Goal: Information Seeking & Learning: Learn about a topic

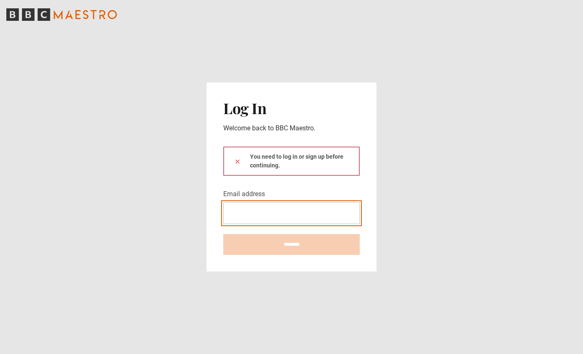
type input "**********"
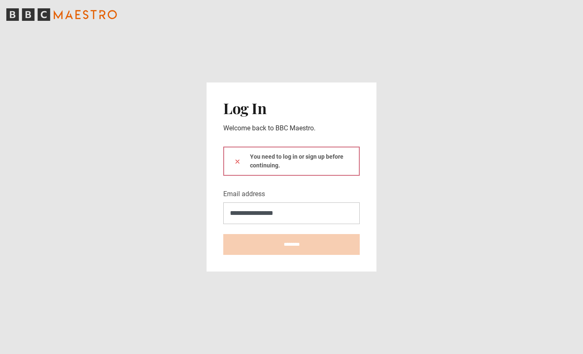
click at [237, 161] on button at bounding box center [237, 161] width 7 height 9
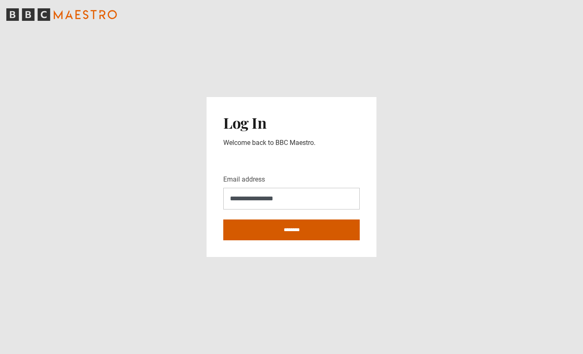
click at [270, 233] on input "********" at bounding box center [291, 230] width 136 height 21
type input "**********"
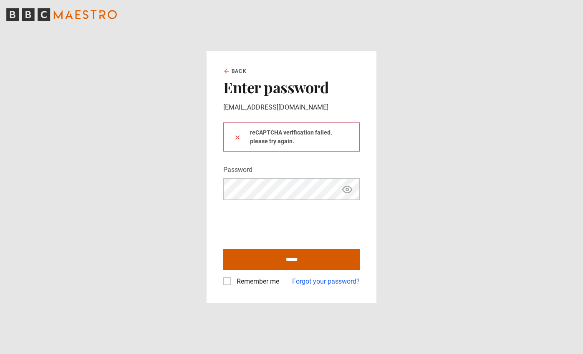
click at [289, 259] on input "******" at bounding box center [291, 259] width 136 height 21
type input "**********"
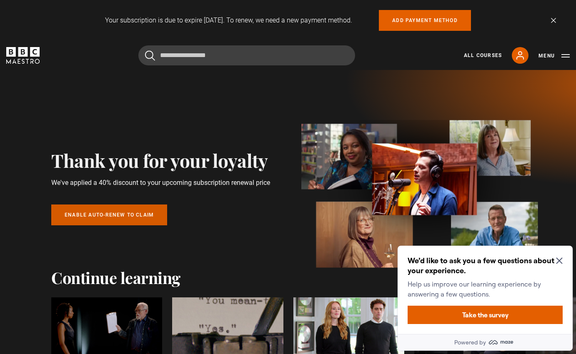
click at [145, 215] on link "Enable auto-renew to claim" at bounding box center [109, 215] width 116 height 21
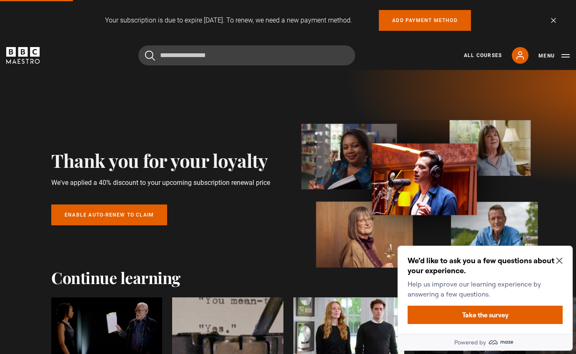
click at [560, 260] on icon "Close Maze Prompt" at bounding box center [559, 261] width 7 height 7
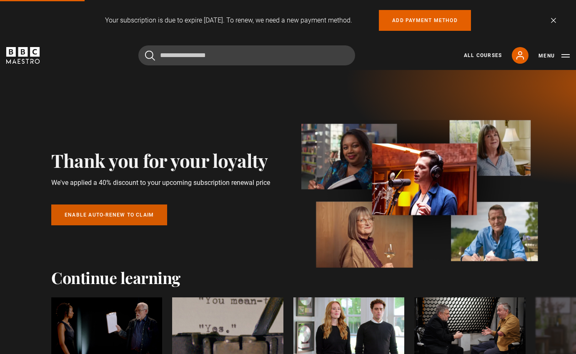
click at [118, 216] on link "Enable auto-renew to claim" at bounding box center [109, 215] width 116 height 21
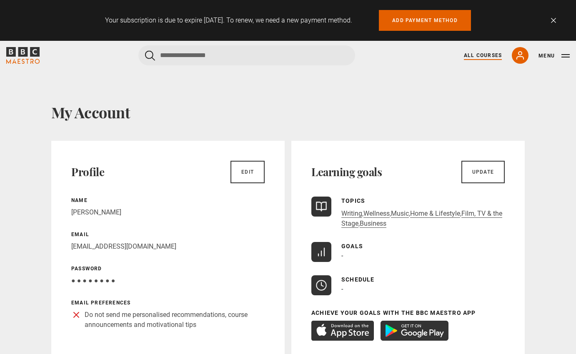
click at [470, 55] on link "All Courses" at bounding box center [483, 56] width 38 height 8
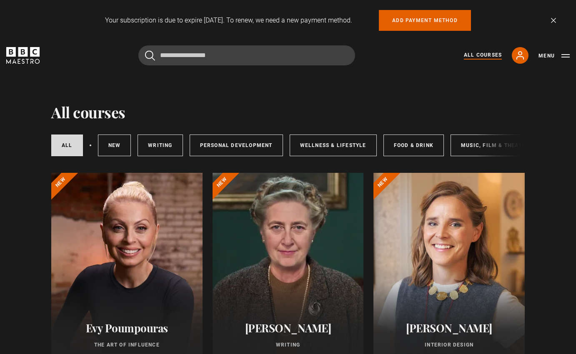
click at [178, 216] on div at bounding box center [126, 273] width 151 height 200
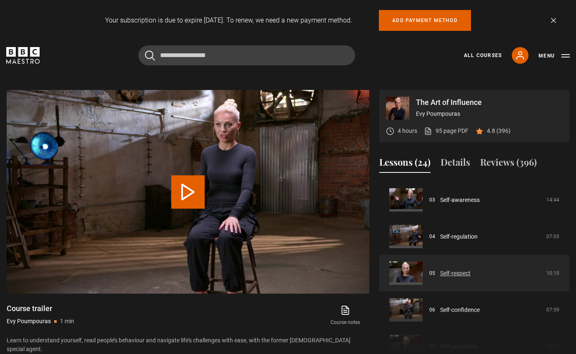
scroll to position [110, 0]
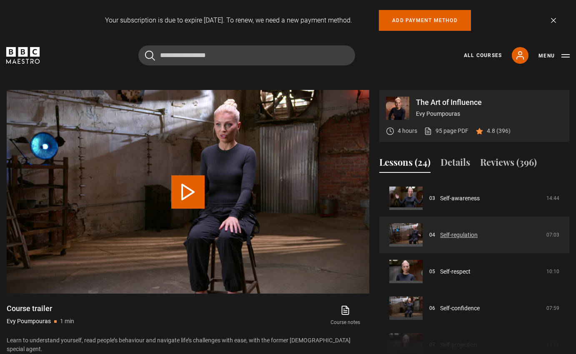
click at [478, 233] on link "Self-regulation" at bounding box center [459, 235] width 38 height 9
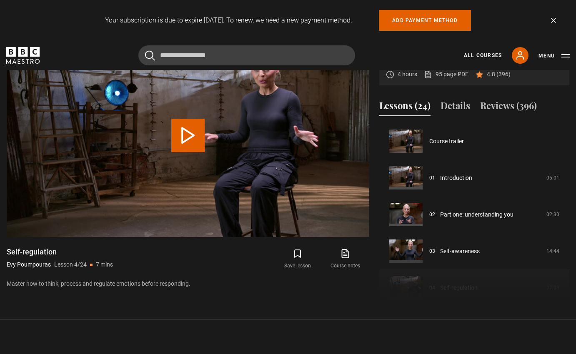
scroll to position [110, 0]
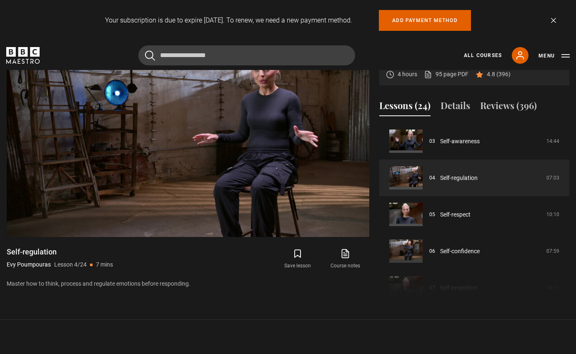
click at [555, 20] on link "Dismiss" at bounding box center [553, 20] width 5 height 5
click at [554, 19] on link "Dismiss" at bounding box center [553, 20] width 5 height 5
click at [554, 20] on link "Dismiss" at bounding box center [553, 20] width 5 height 5
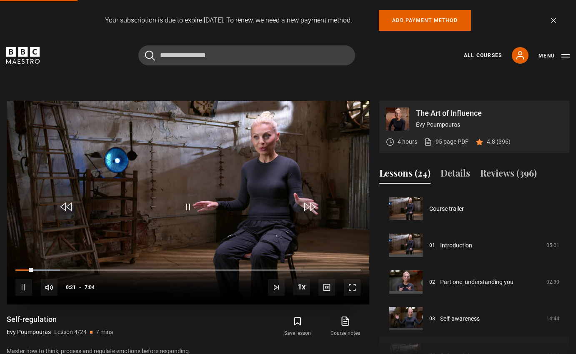
scroll to position [311, 0]
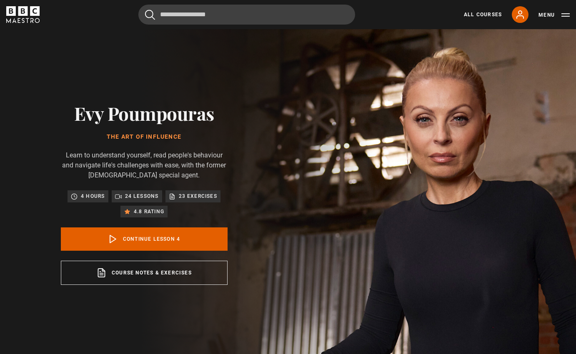
scroll to position [110, 0]
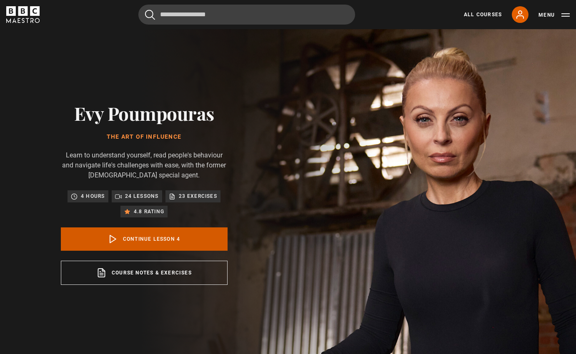
click at [175, 240] on link "Continue lesson 4" at bounding box center [144, 239] width 167 height 23
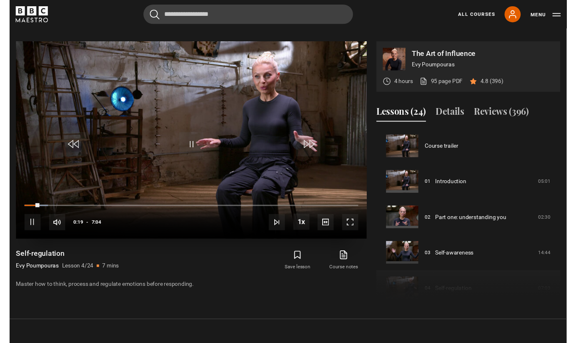
scroll to position [331, 0]
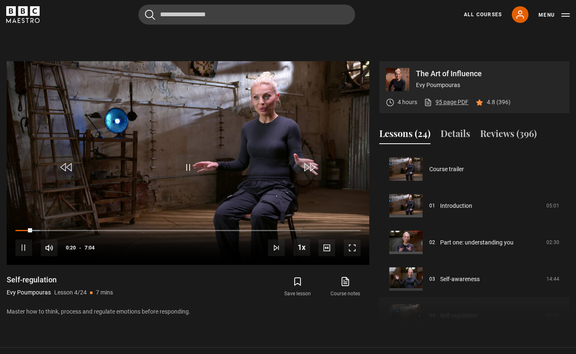
click at [462, 103] on link "95 page PDF (opens in new tab)" at bounding box center [446, 102] width 45 height 9
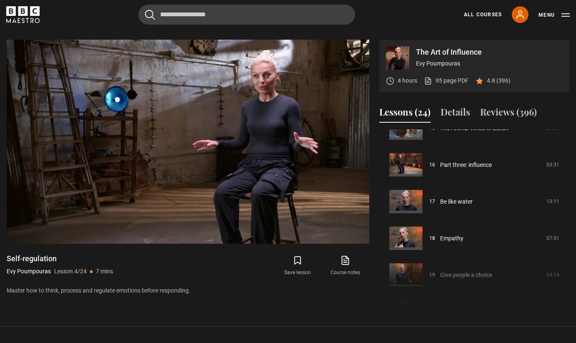
scroll to position [284, 0]
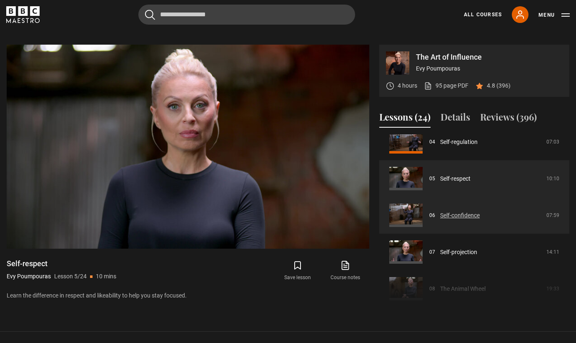
scroll to position [161, 0]
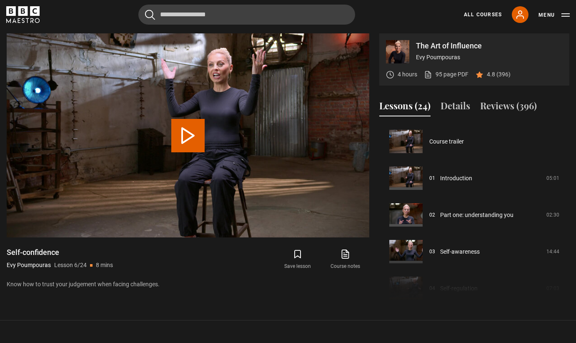
scroll to position [183, 0]
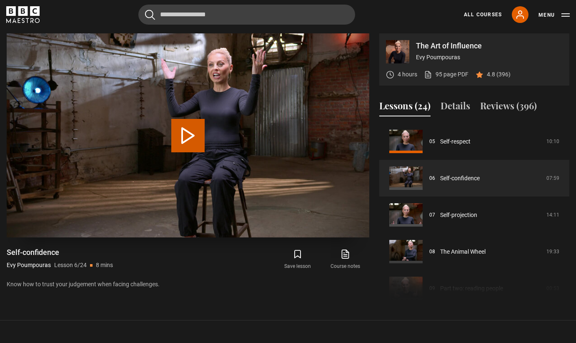
click at [196, 138] on button "Play Lesson Self-confidence" at bounding box center [187, 135] width 33 height 33
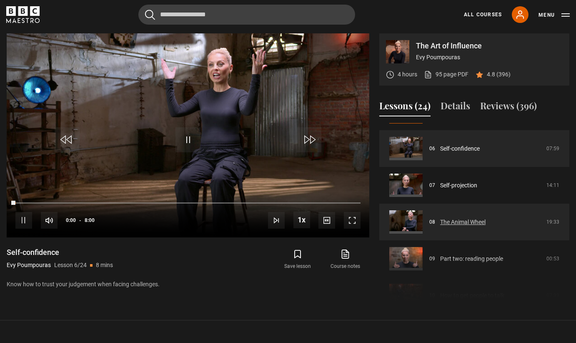
scroll to position [224, 0]
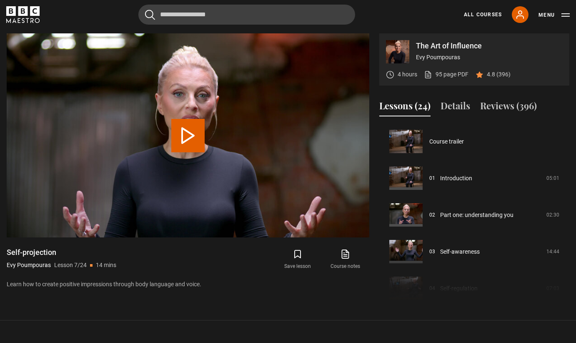
scroll to position [220, 0]
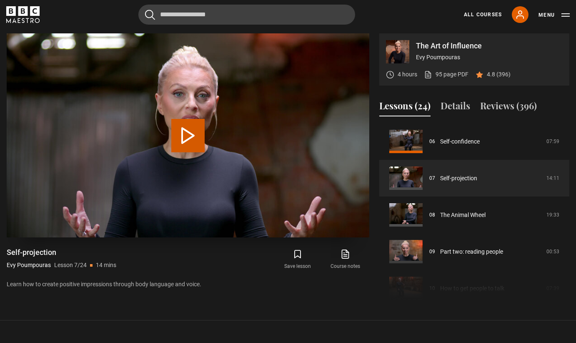
click at [184, 133] on button "Play Lesson Self-projection" at bounding box center [187, 135] width 33 height 33
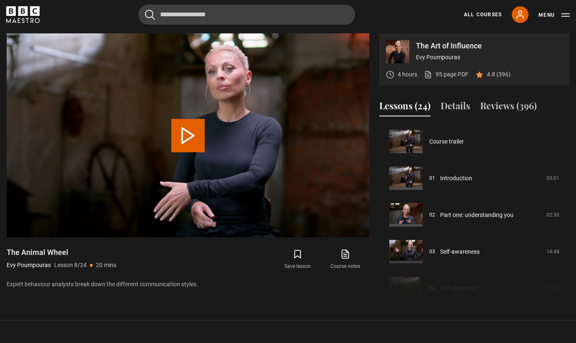
scroll to position [257, 0]
